Goal: Check status: Check status

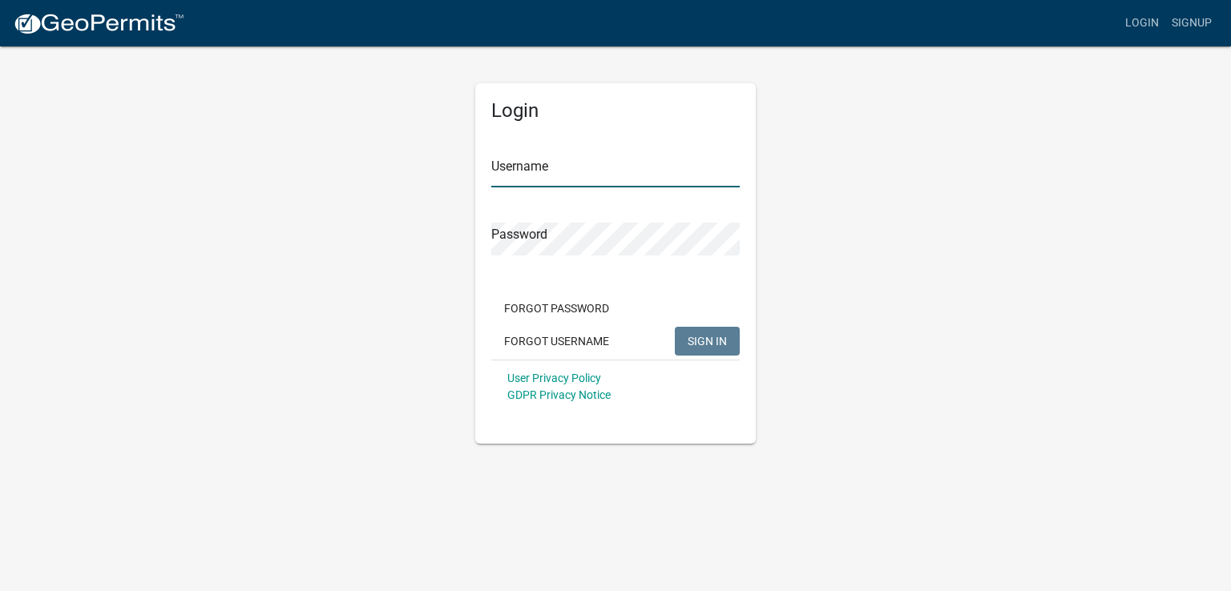
type input "Craidj01"
click at [714, 338] on span "SIGN IN" at bounding box center [706, 340] width 39 height 13
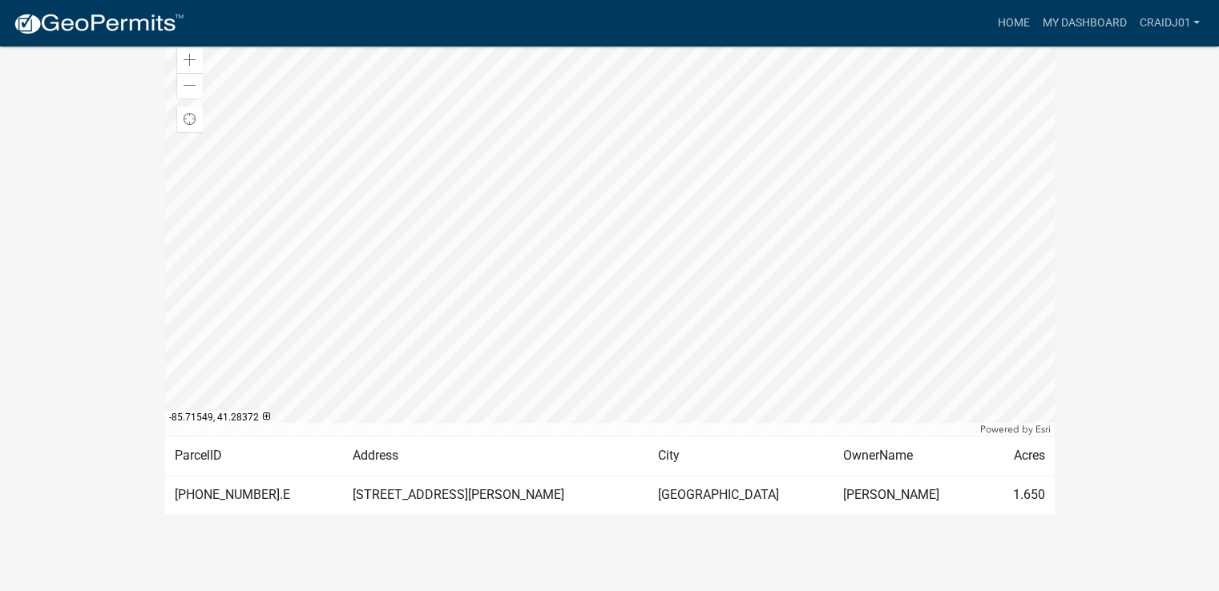
scroll to position [88, 0]
